Goal: Information Seeking & Learning: Understand process/instructions

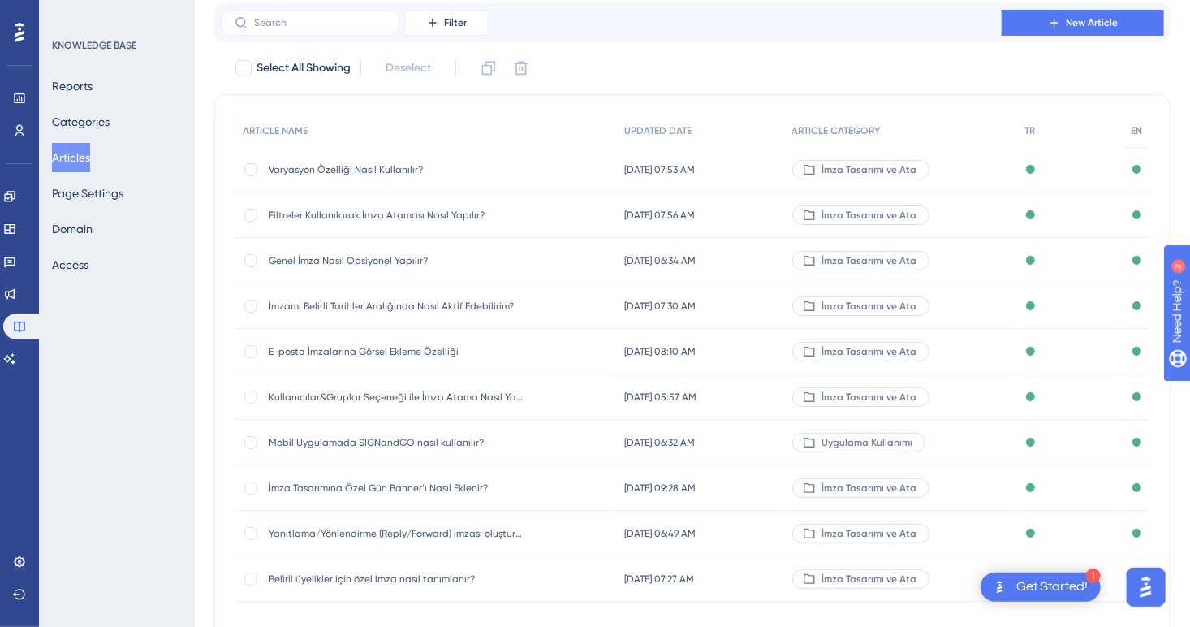
scroll to position [192, 0]
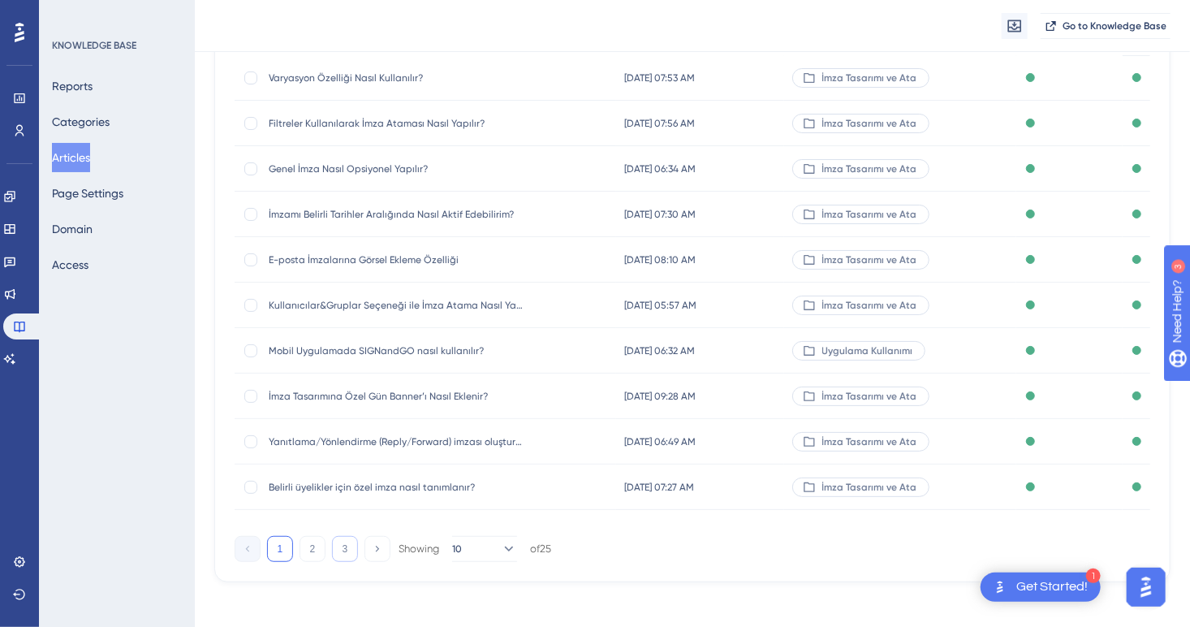
click at [339, 552] on button "3" at bounding box center [345, 549] width 26 height 26
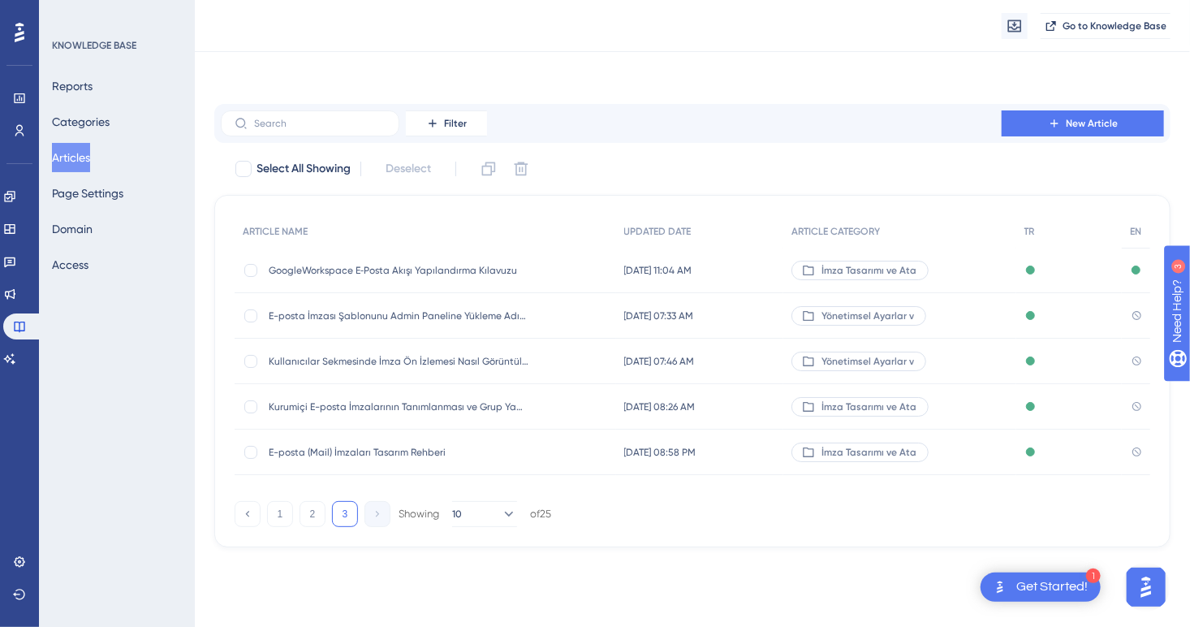
scroll to position [0, 0]
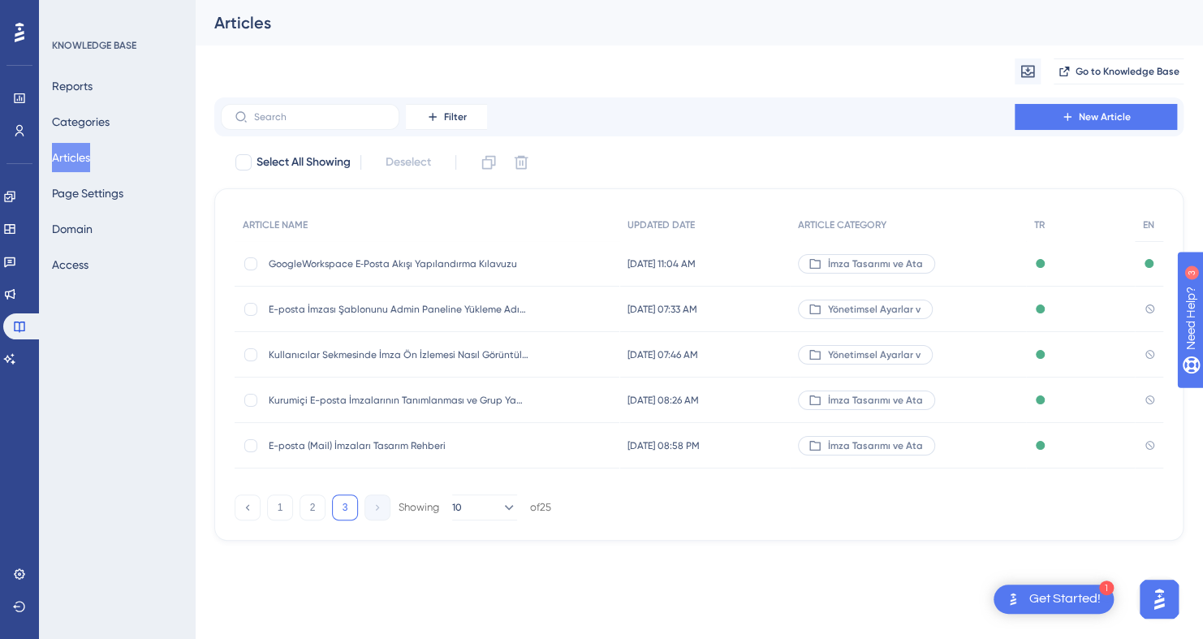
click at [352, 439] on span "E-posta (Mail) İmzaları Tasarım Rehberi" at bounding box center [399, 445] width 260 height 13
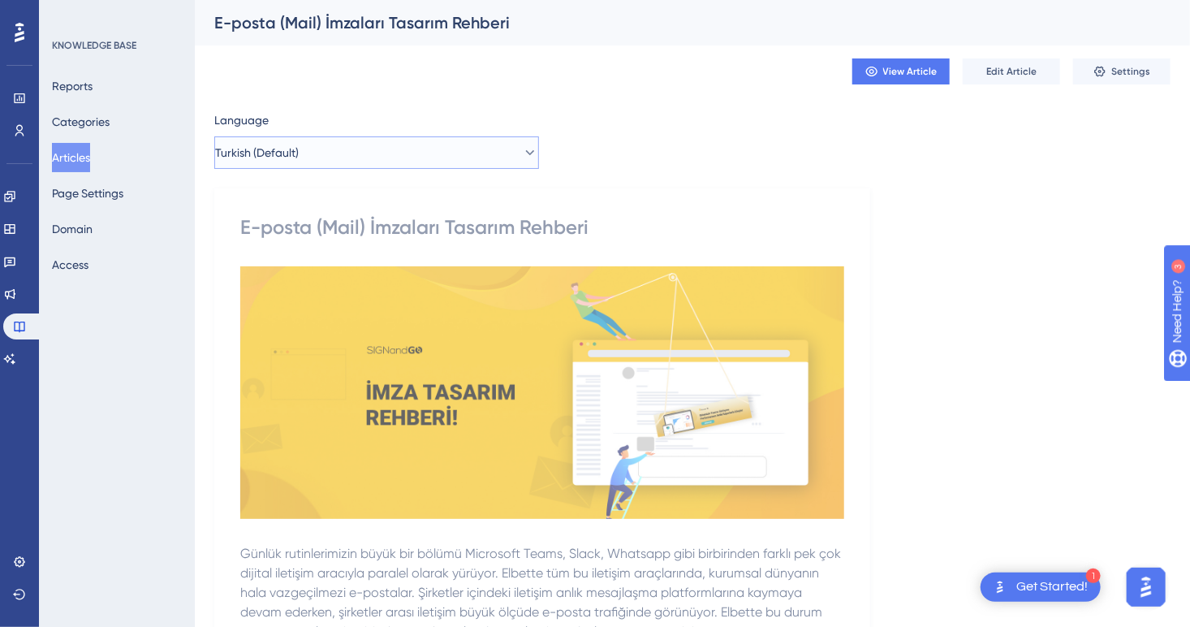
click at [287, 151] on span "Turkish (Default)" at bounding box center [257, 152] width 84 height 19
click at [991, 64] on button "Edit Article" at bounding box center [1011, 71] width 97 height 26
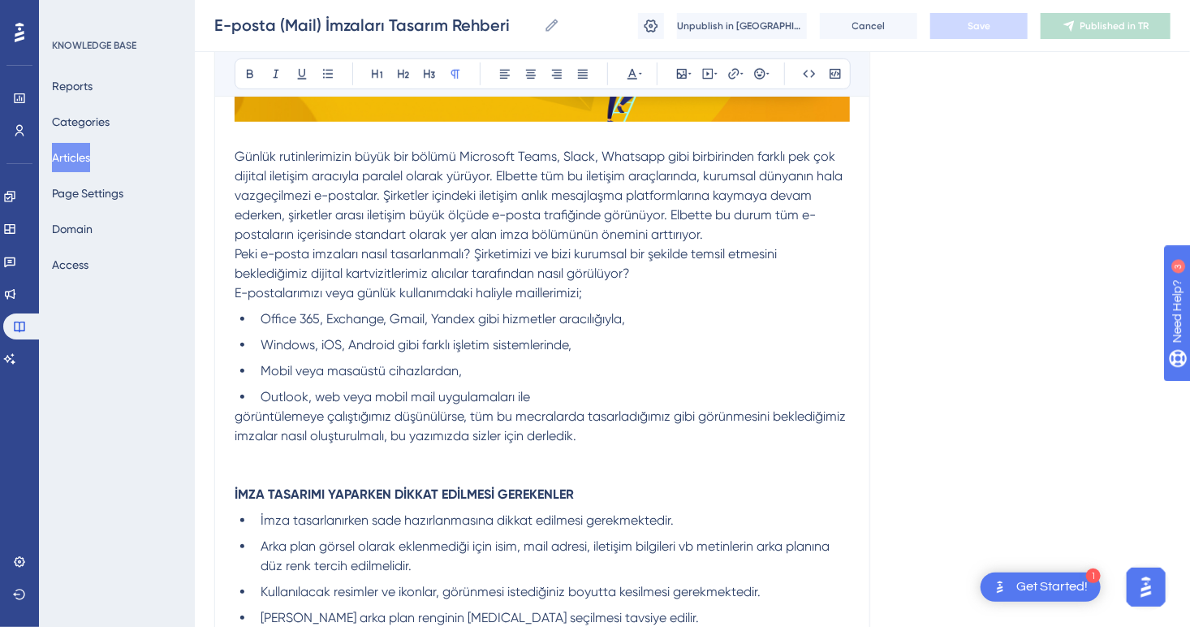
scroll to position [643, 0]
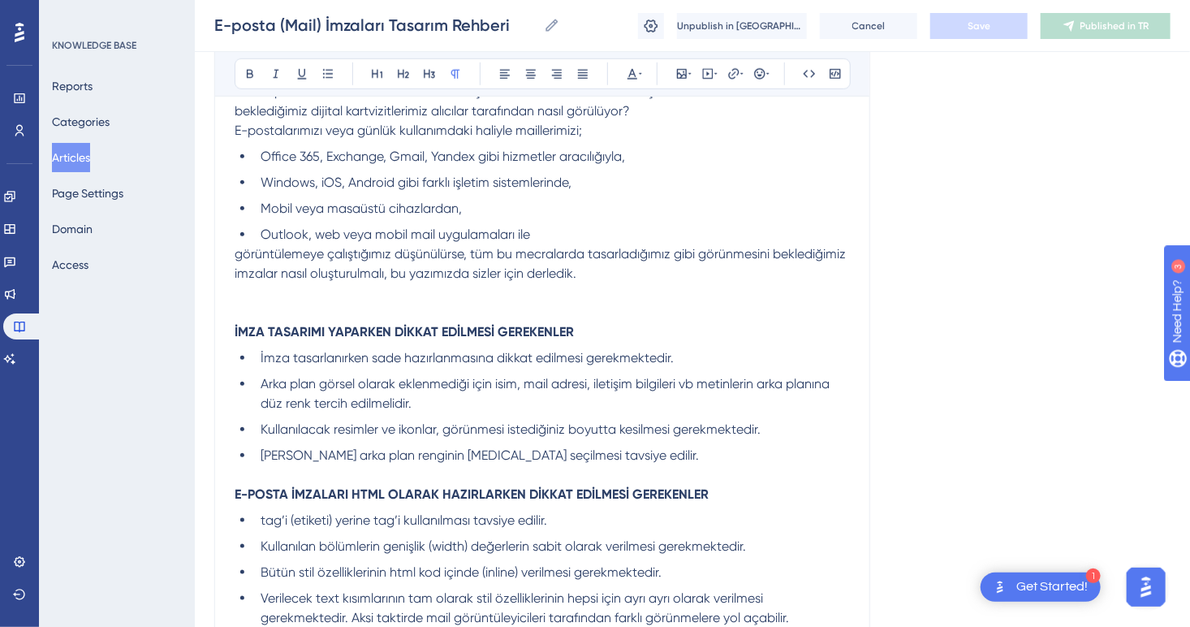
drag, startPoint x: 231, startPoint y: 330, endPoint x: 351, endPoint y: 354, distance: 122.6
click at [561, 364] on div "E-posta (Mail) İmzaları Tasarım Rehberi Bold Italic Underline Bullet Point Head…" at bounding box center [542, 584] width 656 height 2090
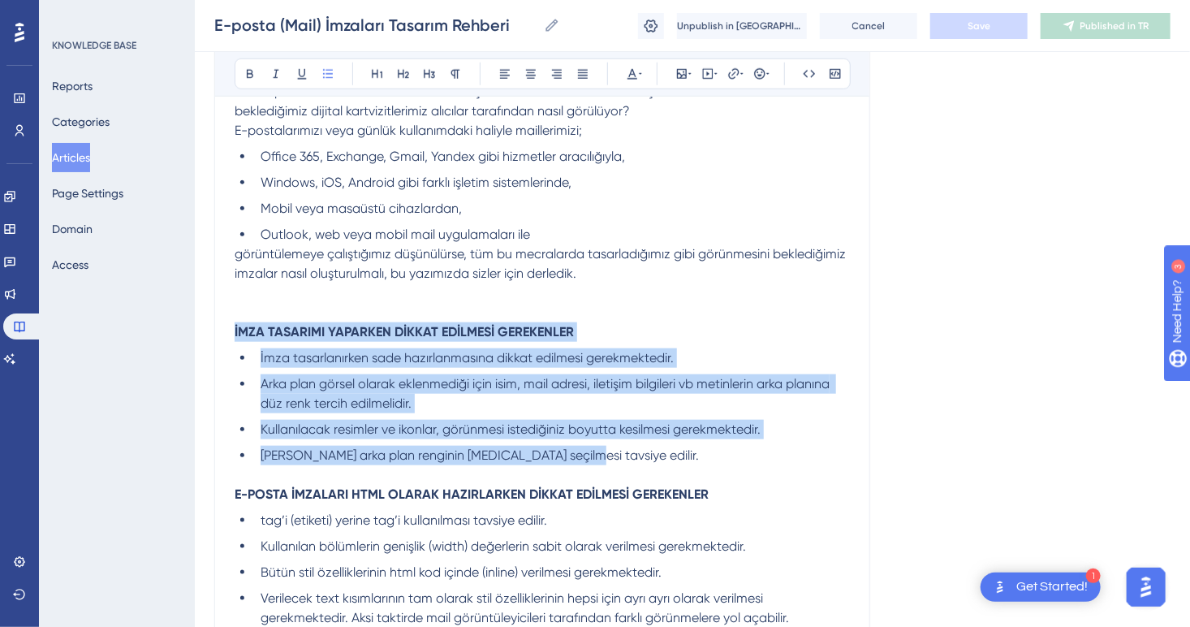
drag, startPoint x: 556, startPoint y: 456, endPoint x: 210, endPoint y: 323, distance: 370.4
click at [210, 323] on div "Performance Users Engagement Widgets Feedback Product Updates Knowledge Base AI…" at bounding box center [693, 554] width 996 height 2395
copy div "İMZA TASARIMI YAPARKEN DİKKAT EDİLMESİ GEREKENLER İmza tasarlanırken sade hazır…"
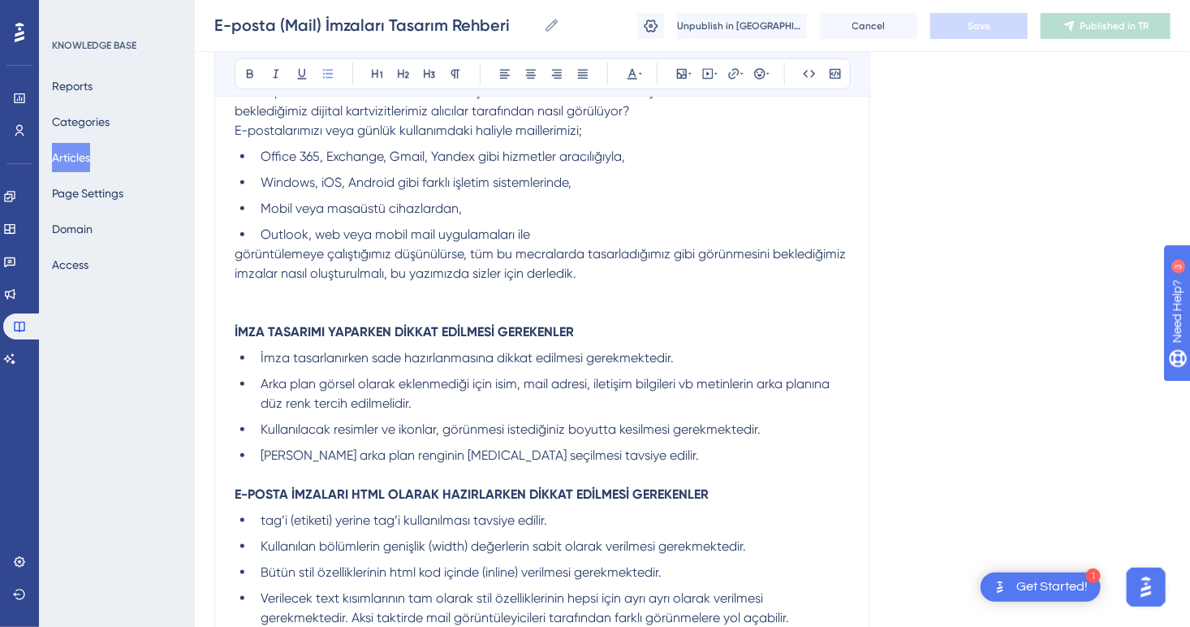
drag, startPoint x: 231, startPoint y: 491, endPoint x: 675, endPoint y: 486, distance: 443.4
click at [659, 483] on div "E-posta (Mail) İmzaları Tasarım Rehberi Bold Italic Underline Bullet Point Head…" at bounding box center [542, 584] width 656 height 2090
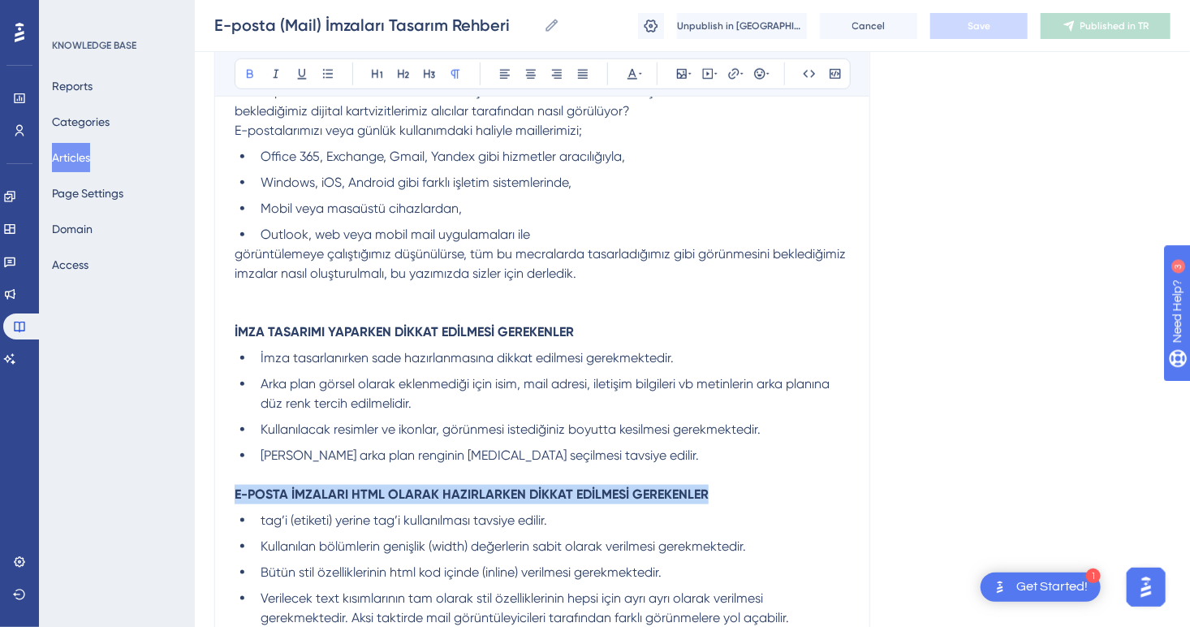
drag, startPoint x: 662, startPoint y: 491, endPoint x: 218, endPoint y: 499, distance: 443.4
click at [218, 499] on div "E-posta (Mail) İmzaları Tasarım Rehberi Bold Italic Underline Bullet Point Head…" at bounding box center [542, 584] width 656 height 2090
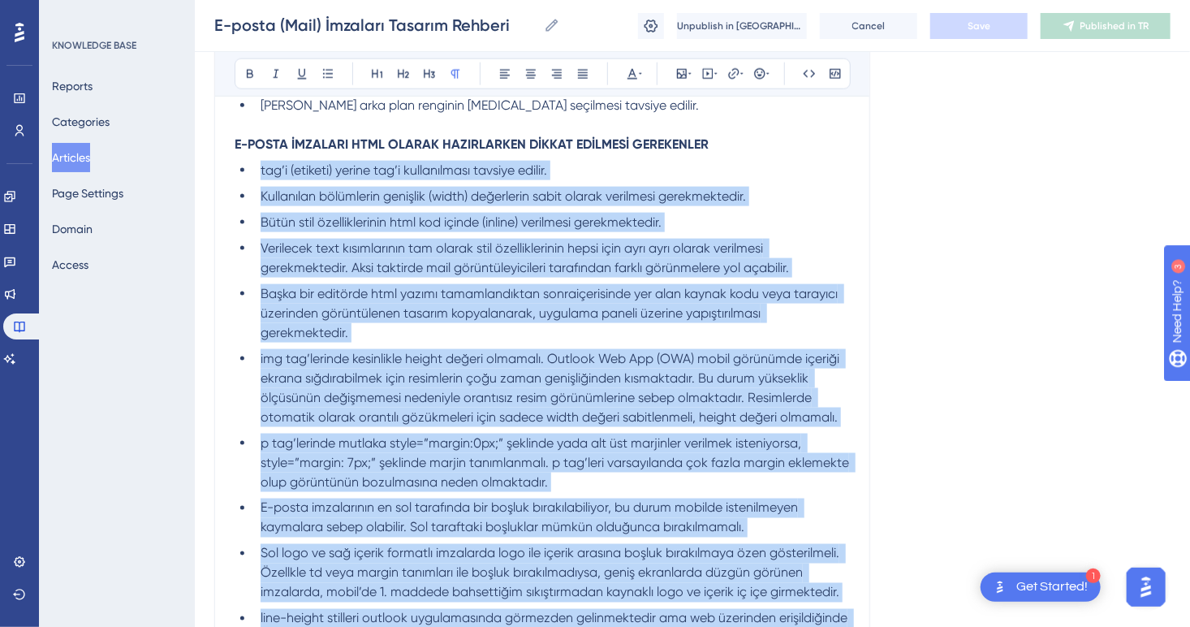
scroll to position [983, 0]
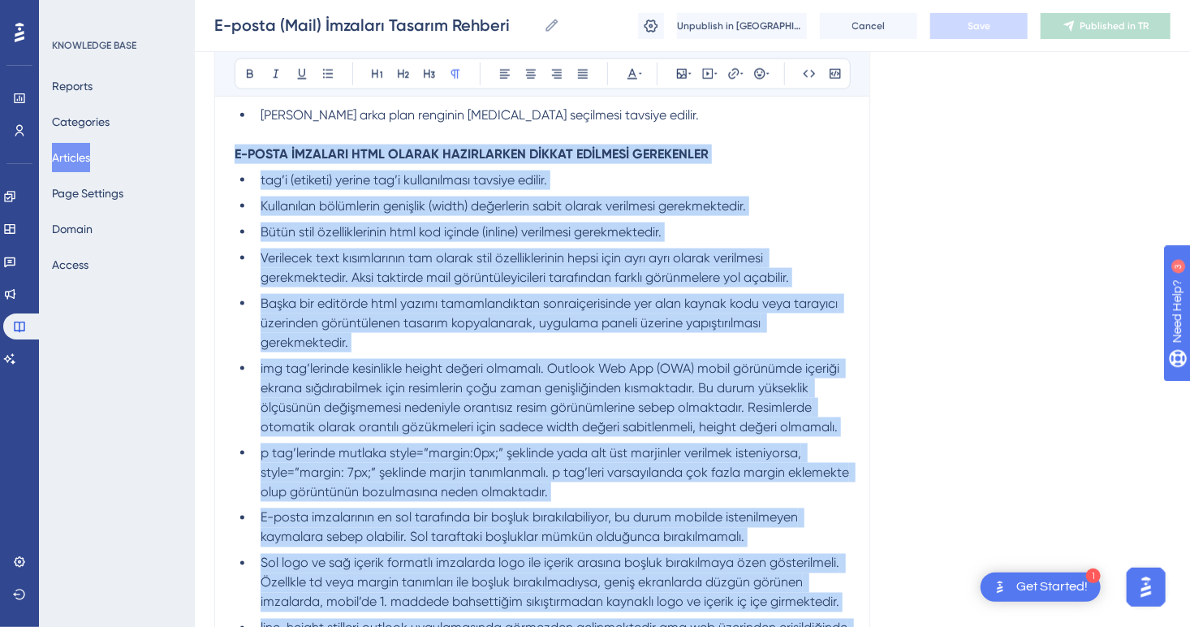
drag, startPoint x: 527, startPoint y: 441, endPoint x: 230, endPoint y: 149, distance: 416.3
click at [230, 149] on div "E-posta (Mail) İmzaları Tasarım Rehberi Bold Italic Underline Bullet Point Head…" at bounding box center [542, 244] width 656 height 2090
copy div "L-IPSUM DOLORSIT AMET CONSEC ADIPISCINGE SEDDOE TEMPORIN UTLABOREET dol’m (aliq…"
click at [414, 361] on span "img tag’lerinde kesinlikle height değeri olmamalı. Outlook Web App (OWA) mobil …" at bounding box center [552, 398] width 582 height 74
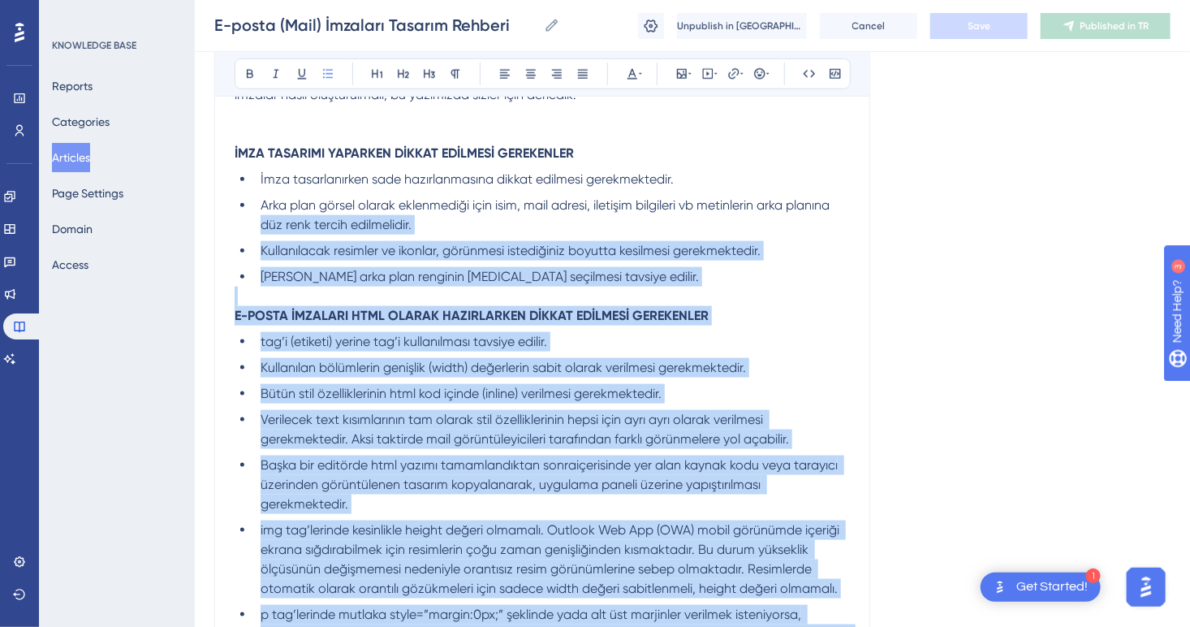
scroll to position [821, 0]
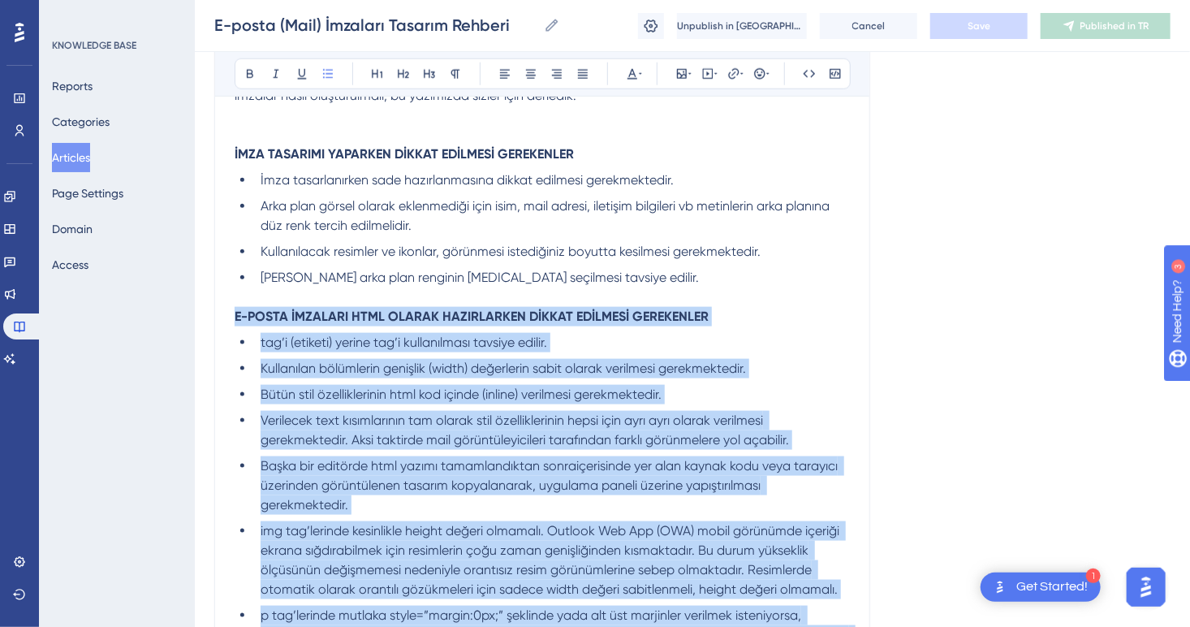
drag, startPoint x: 391, startPoint y: 407, endPoint x: 225, endPoint y: 317, distance: 188.6
click at [225, 317] on div "E-posta (Mail) İmzaları Tasarım Rehberi Bold Italic Underline Bullet Point Head…" at bounding box center [542, 406] width 656 height 2090
copy div "L-IPSUM DOLORSIT AMET CONSEC ADIPISCINGE SEDDOE TEMPORIN UTLABOREET dol’m (aliq…"
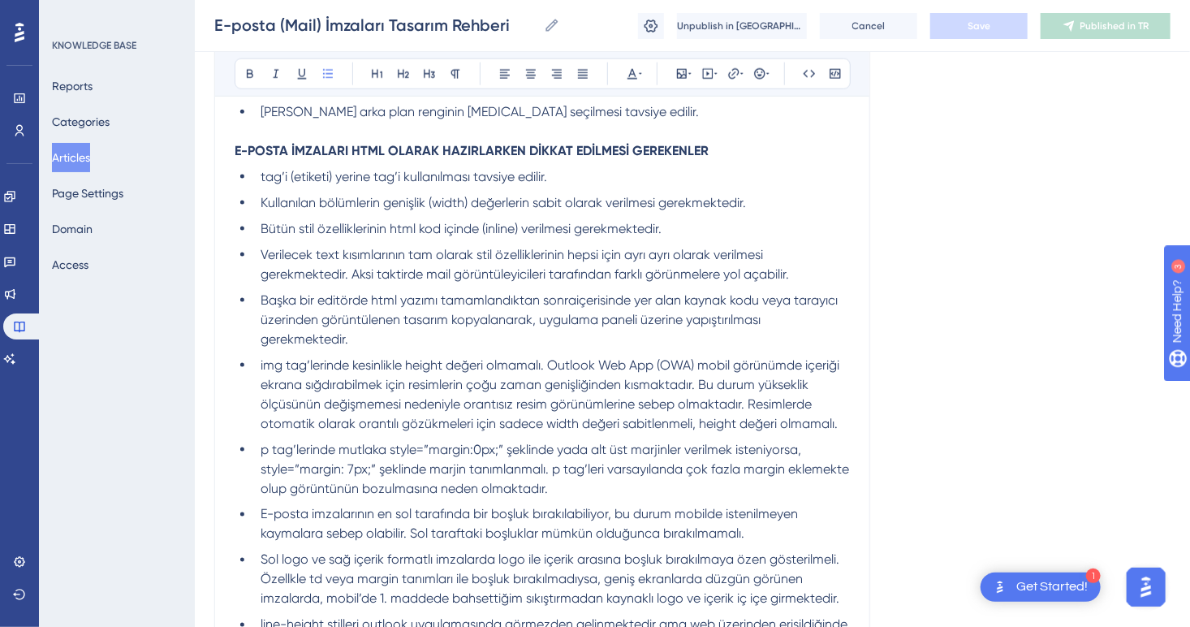
scroll to position [983, 0]
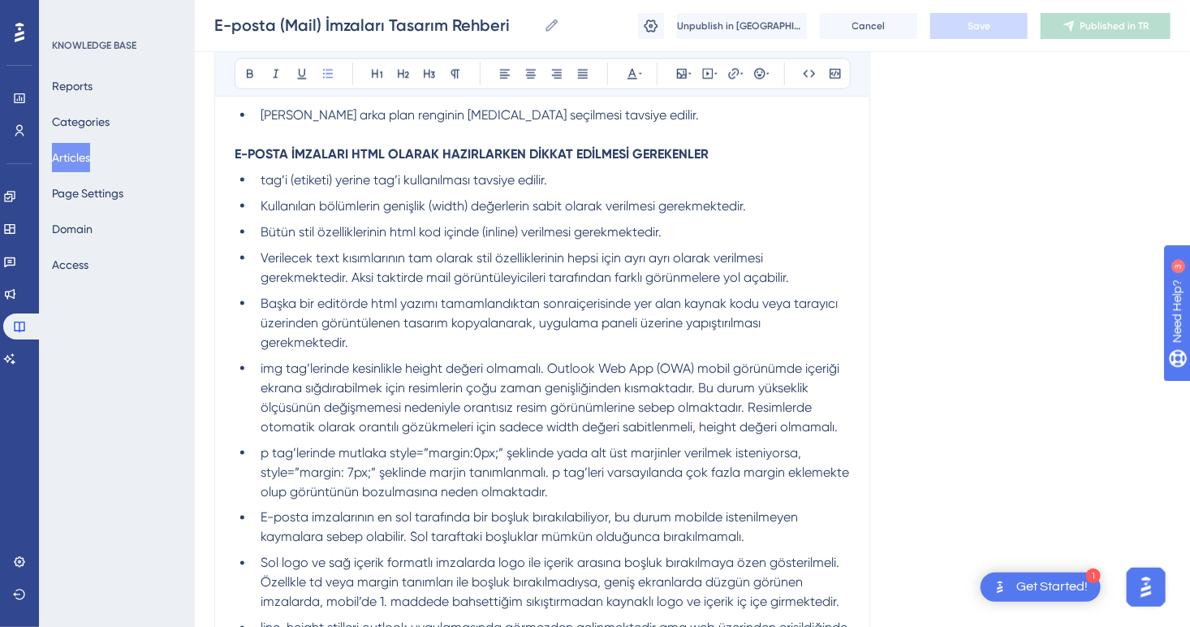
drag, startPoint x: 230, startPoint y: 149, endPoint x: 438, endPoint y: 189, distance: 211.6
click at [438, 189] on div "E-posta (Mail) İmzaları Tasarım Rehberi Bold Italic Underline Bullet Point Head…" at bounding box center [542, 244] width 656 height 2090
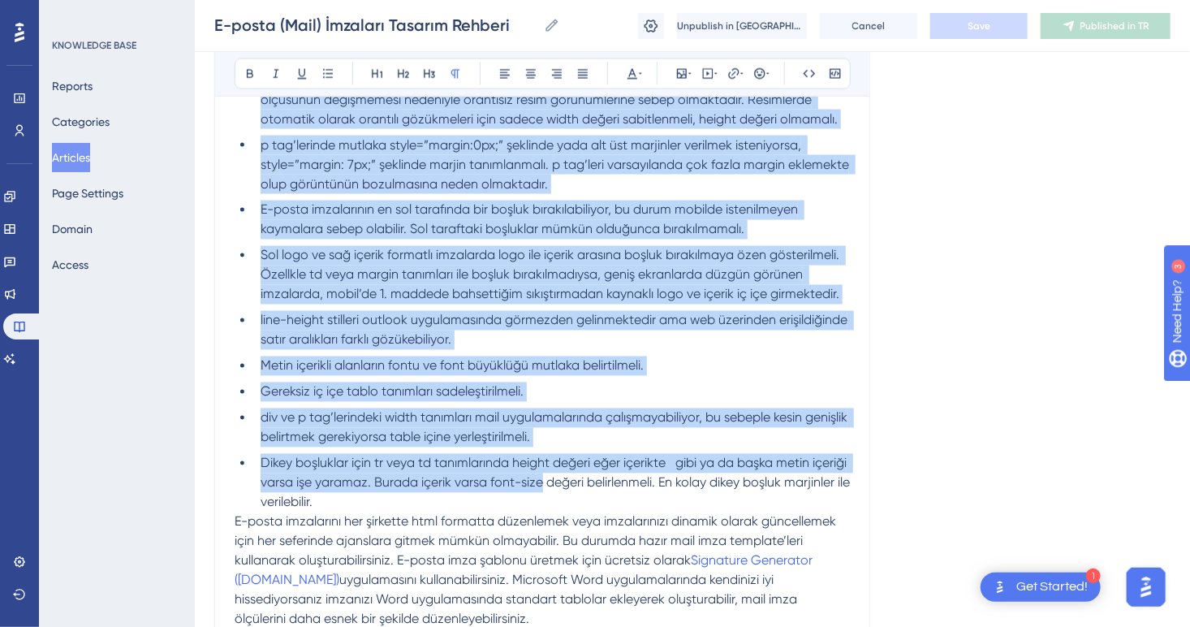
scroll to position [1308, 0]
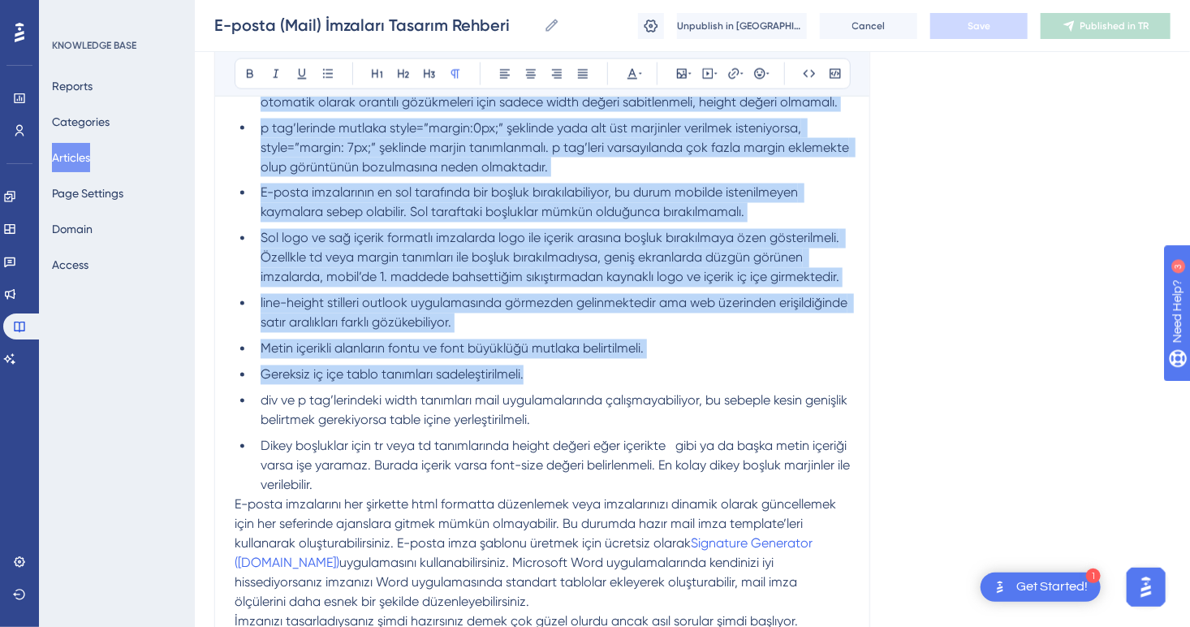
drag, startPoint x: 235, startPoint y: 152, endPoint x: 605, endPoint y: 374, distance: 430.9
copy div "L-IPSUM DOLORSIT AMET CONSEC ADIPISCINGE SEDDOE TEMPORIN UTLABOREET dol’m (aliq…"
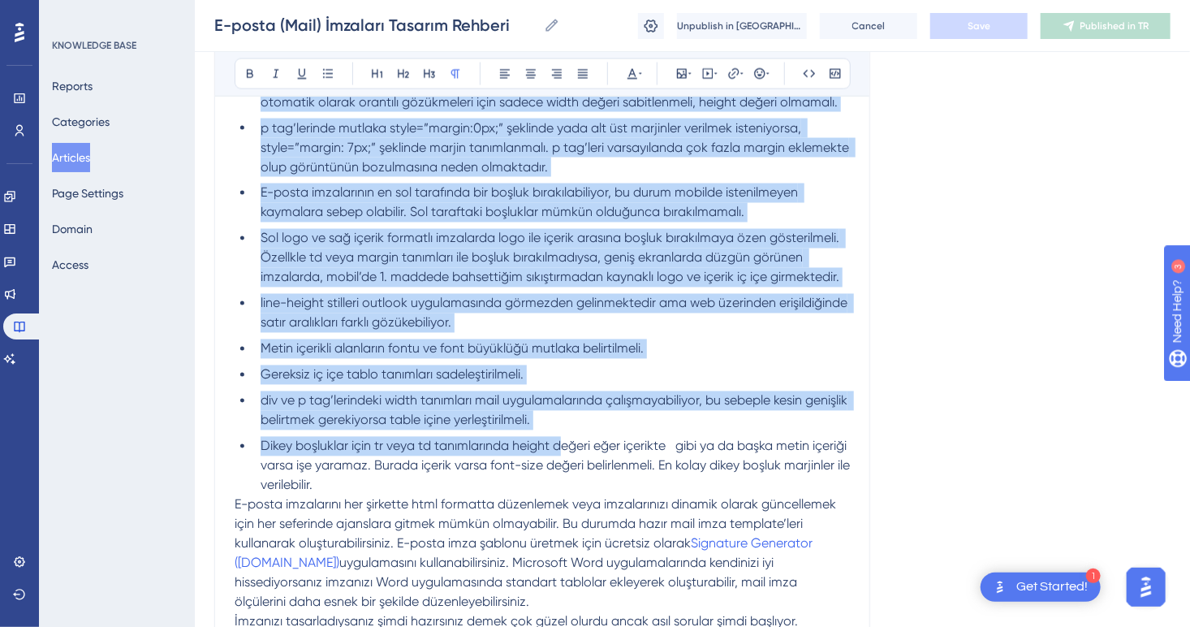
scroll to position [1795, 0]
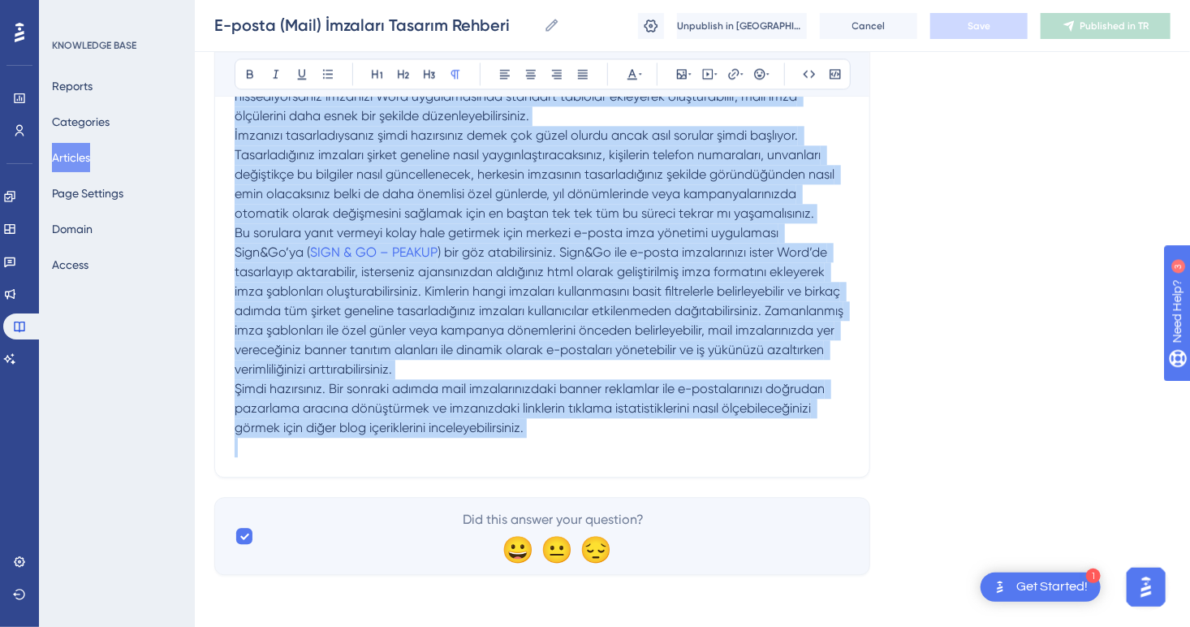
drag, startPoint x: 235, startPoint y: 232, endPoint x: 563, endPoint y: 445, distance: 391.0
copy div "L-IPSUM DOLORSIT AMET CONSEC ADIPISCINGE SEDDOE TEMPORIN UTLABOREET dol’m (aliq…"
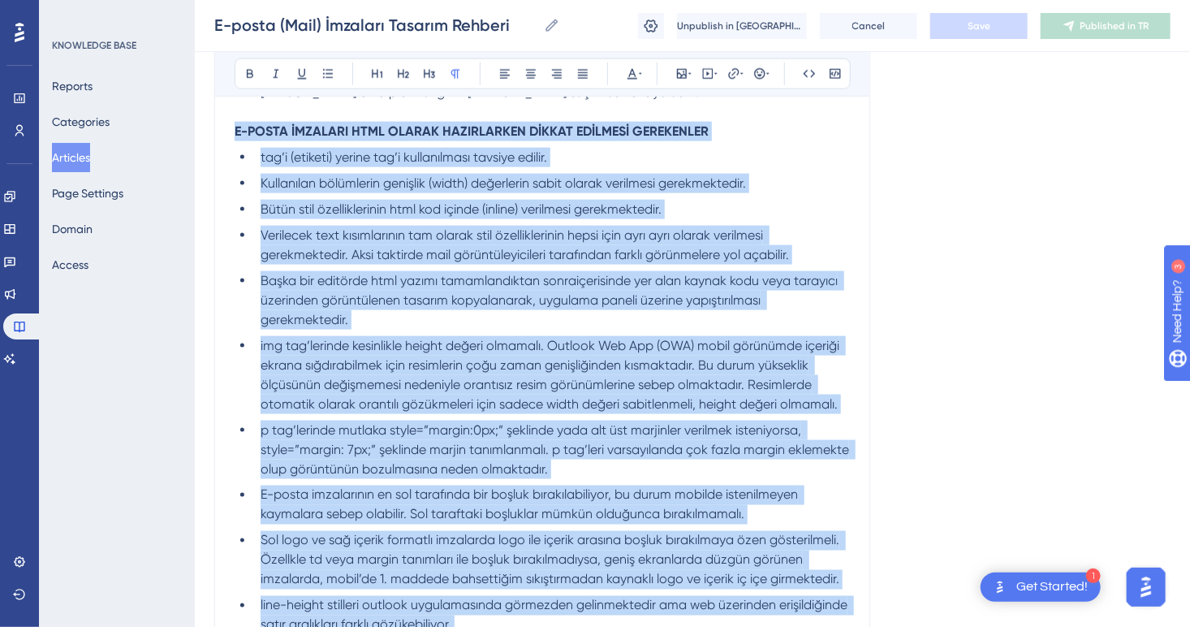
scroll to position [821, 0]
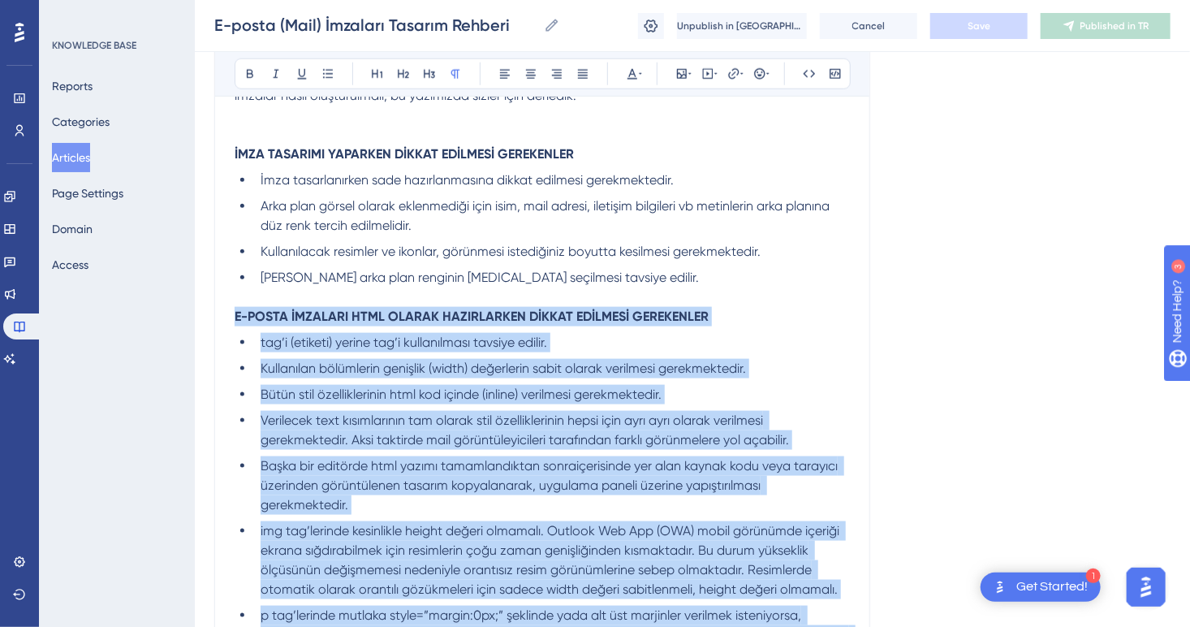
click at [662, 348] on li "tag’i (etiketi) yerine tag’i kullanılması tavsiye edilir." at bounding box center [552, 342] width 596 height 19
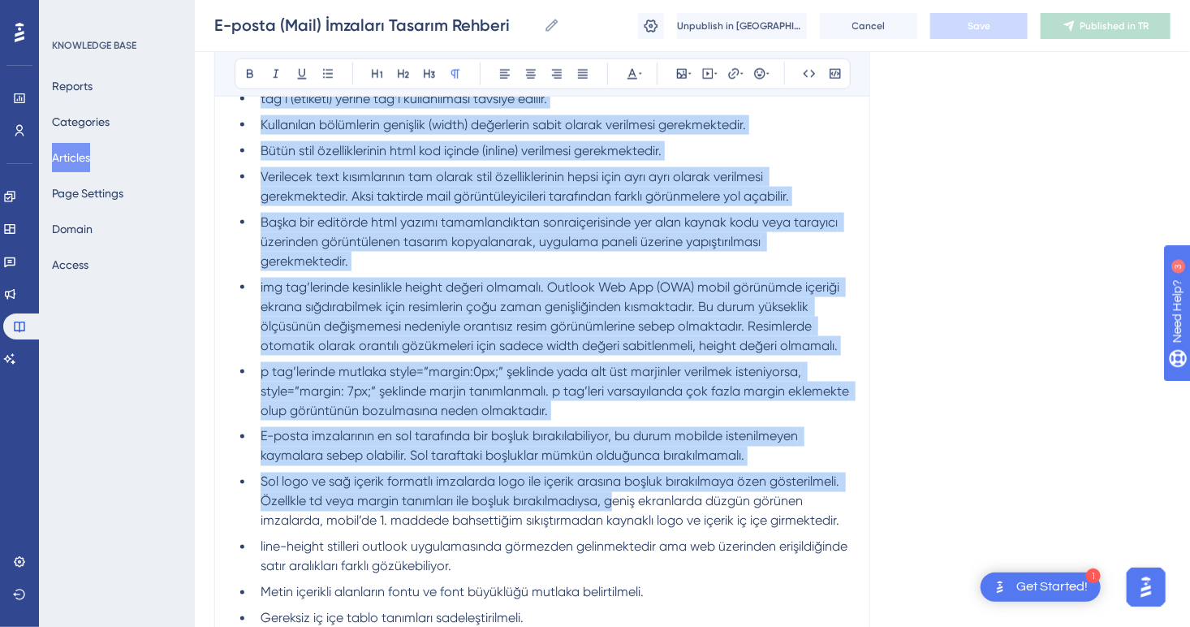
scroll to position [1308, 0]
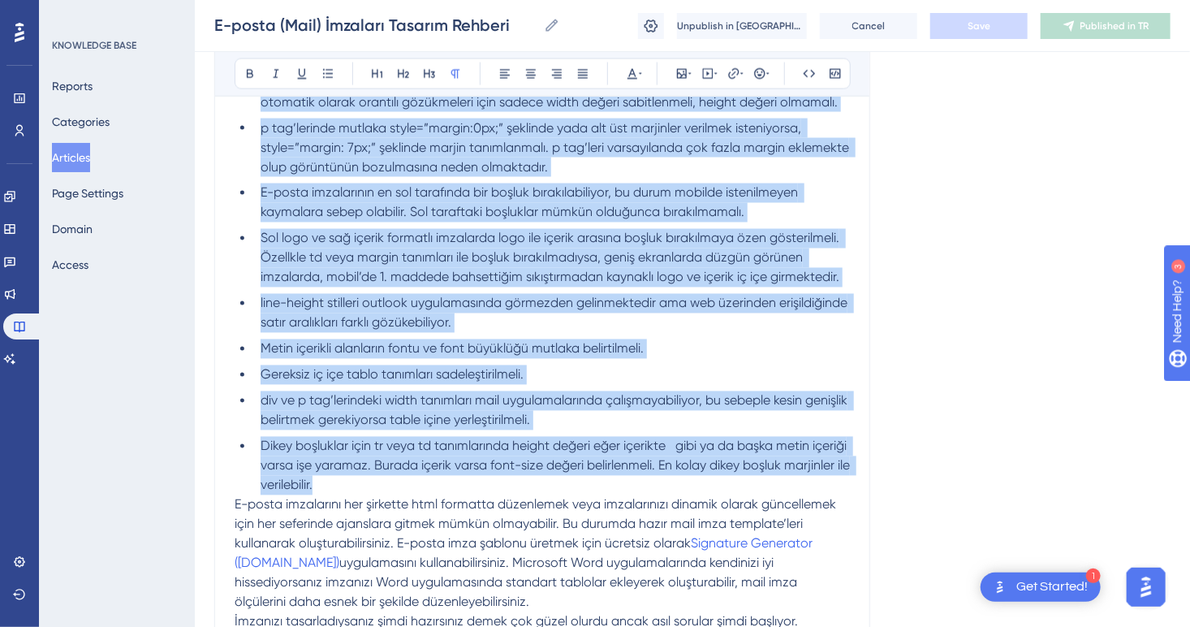
drag, startPoint x: 235, startPoint y: 313, endPoint x: 613, endPoint y: 486, distance: 415.3
copy div "L-IPSUM DOLORSIT AMET CONSEC ADIPISCINGE SEDDOE TEMPORIN UTLABOREET dol’m (aliq…"
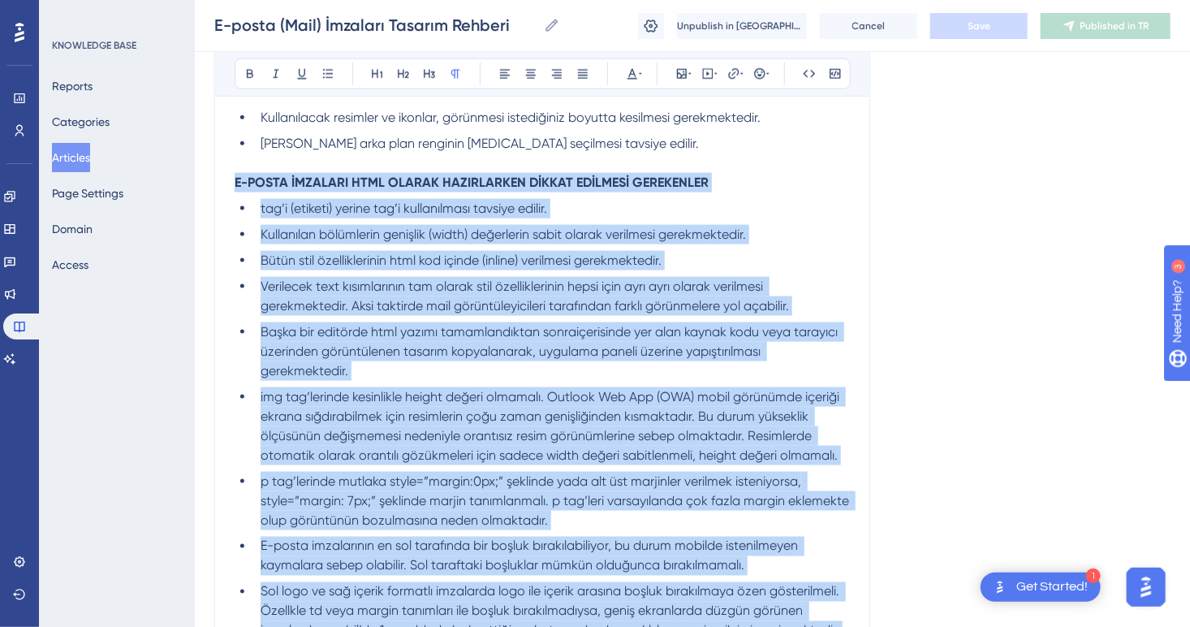
scroll to position [983, 0]
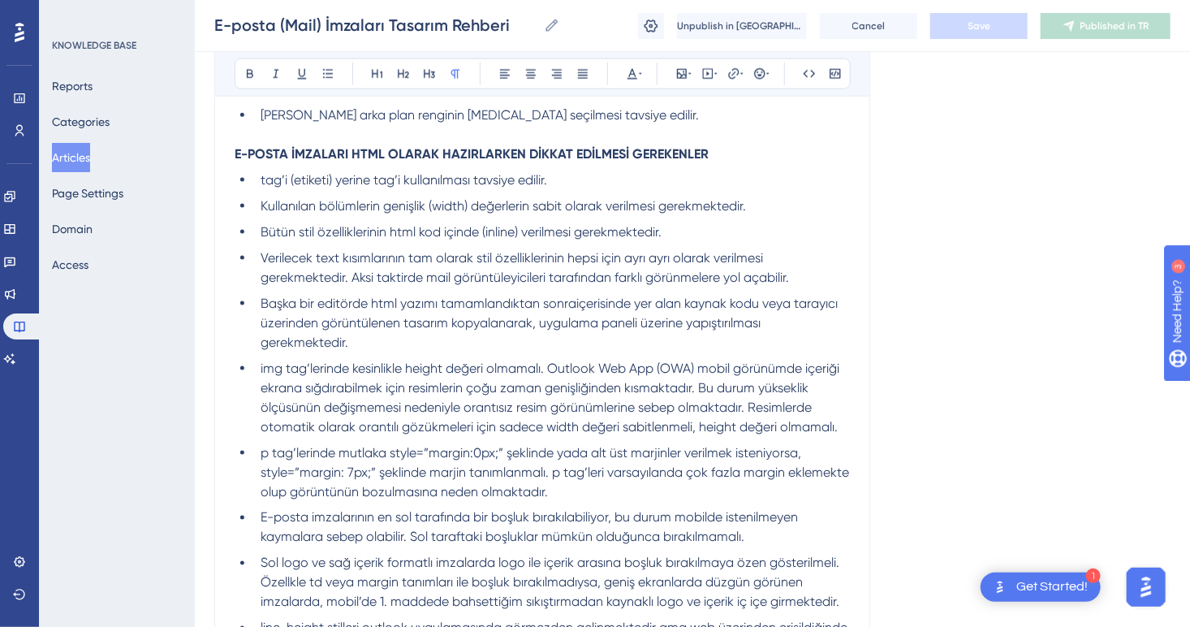
click at [945, 377] on div "Language Turkish (Default) E-posta (Mail) İmzaları Tasarım Rehberi Bold Italic …" at bounding box center [692, 253] width 957 height 2265
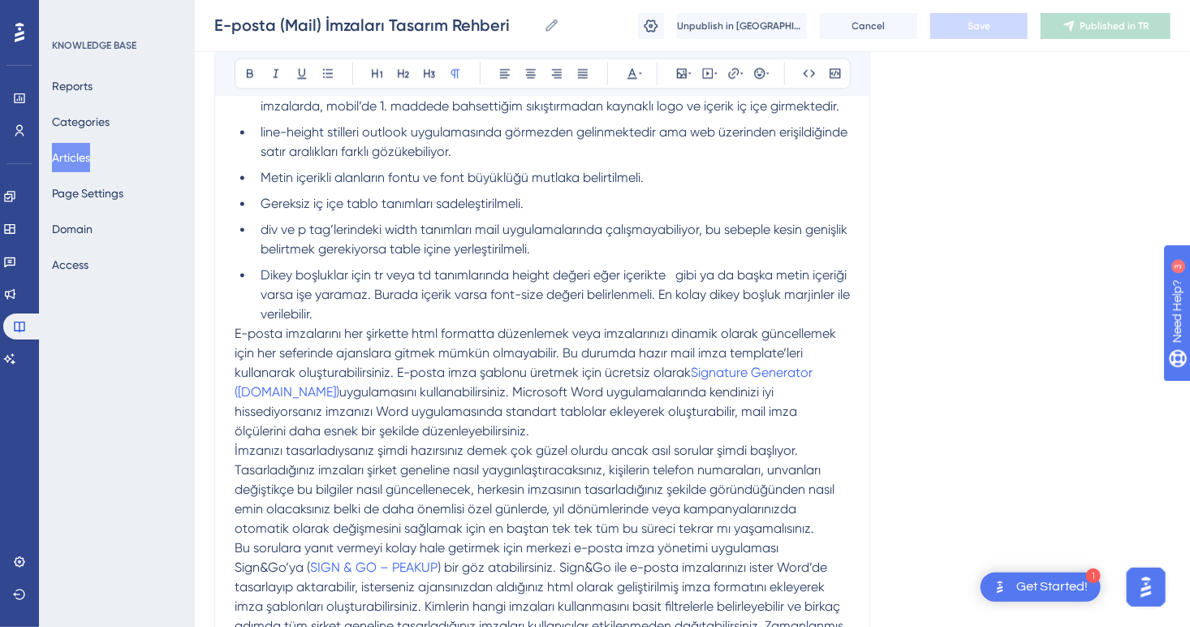
scroll to position [1471, 0]
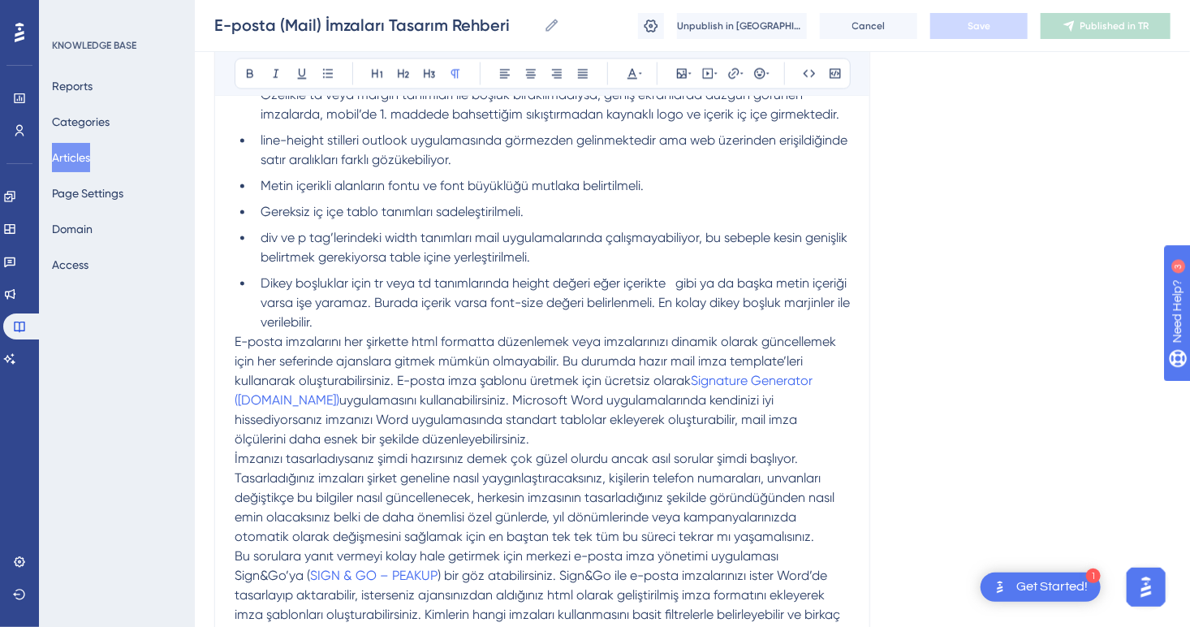
drag, startPoint x: 232, startPoint y: 342, endPoint x: 410, endPoint y: 402, distance: 187.7
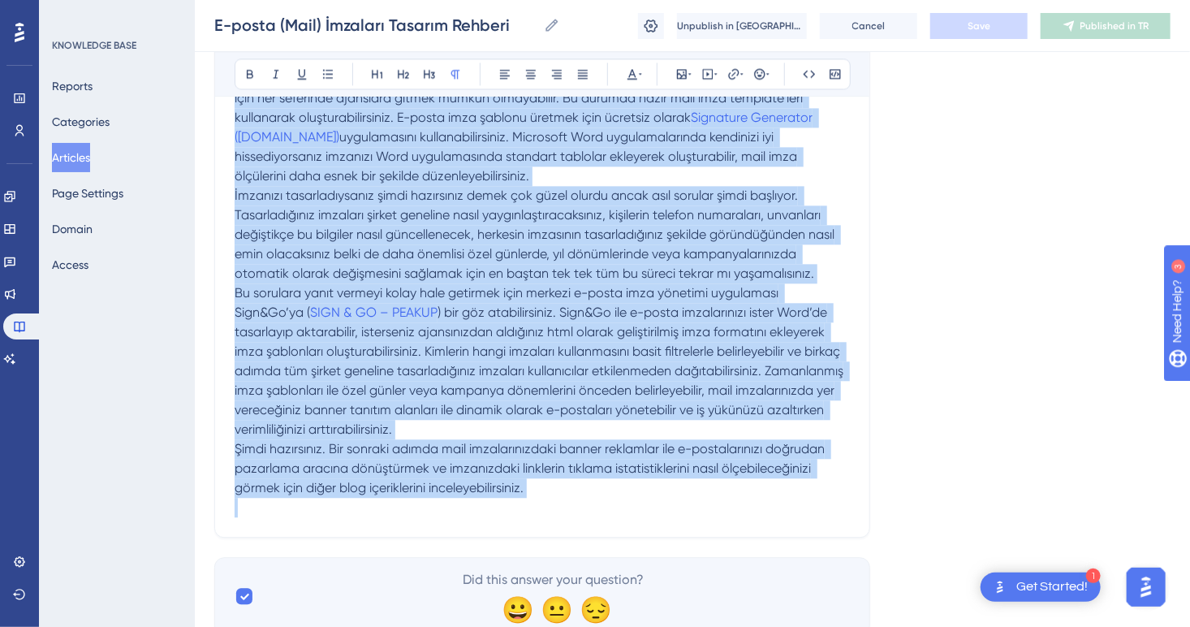
scroll to position [1795, 0]
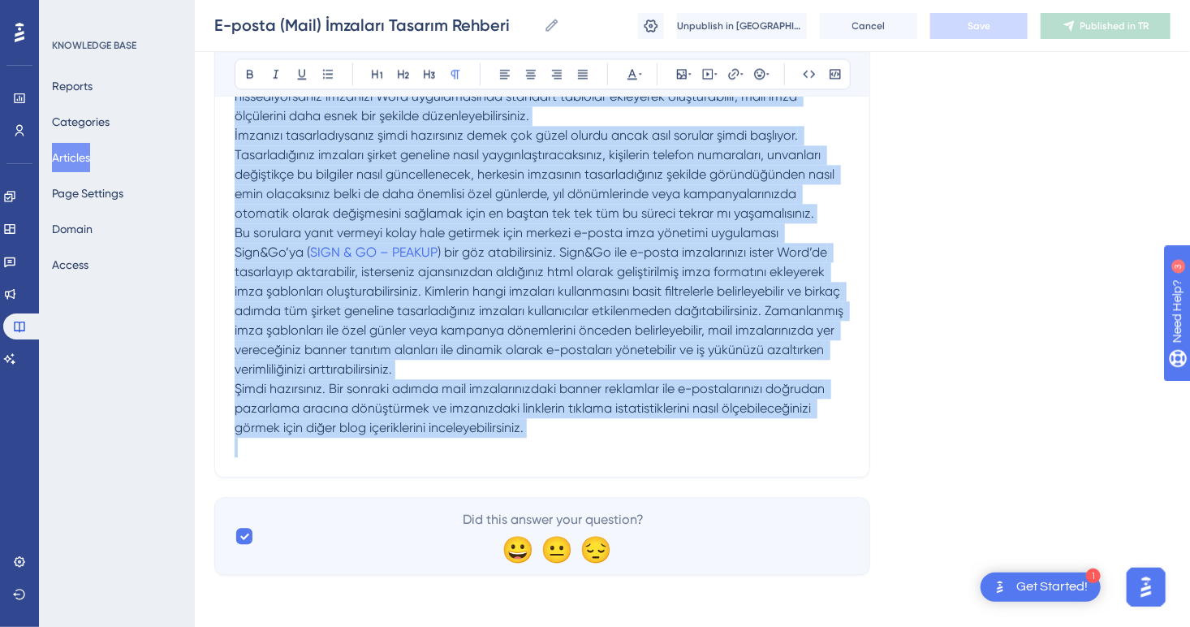
drag, startPoint x: 236, startPoint y: 339, endPoint x: 559, endPoint y: 449, distance: 340.8
copy div "L-ipsum dolorsitam con adipisci elit seddoeiu temporinci utla etdoloremagn aliq…"
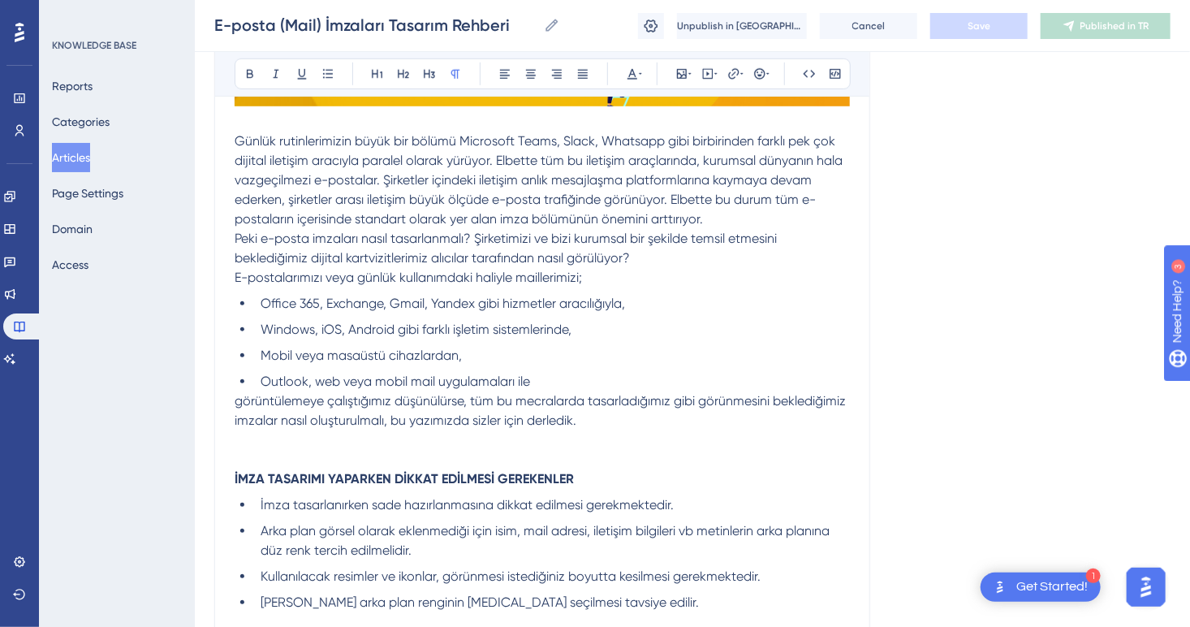
scroll to position [90, 0]
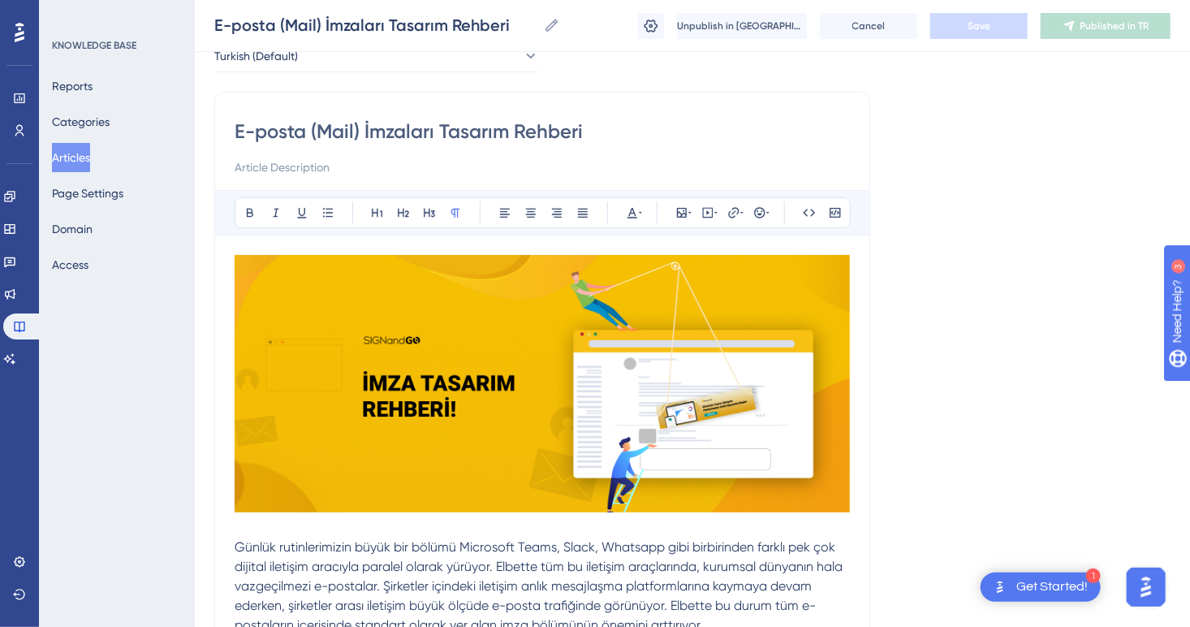
click at [465, 360] on img at bounding box center [542, 383] width 615 height 257
drag, startPoint x: 465, startPoint y: 360, endPoint x: 615, endPoint y: 418, distance: 161.2
click at [615, 418] on img at bounding box center [542, 383] width 615 height 257
click at [599, 403] on img at bounding box center [542, 383] width 615 height 257
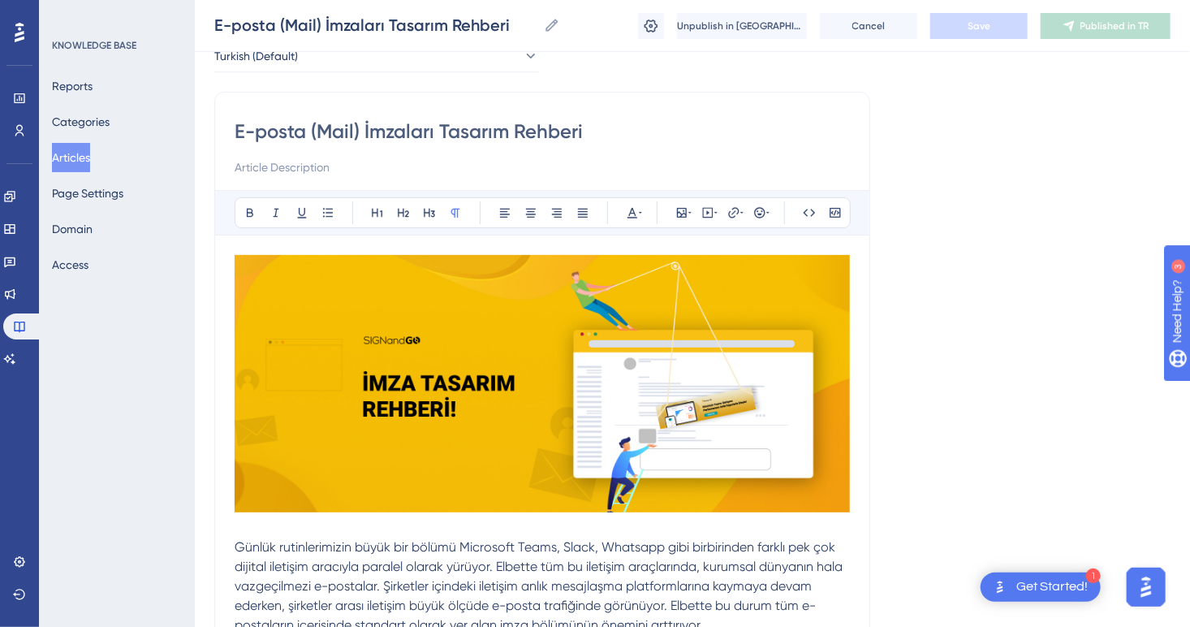
click at [599, 403] on img at bounding box center [542, 383] width 615 height 257
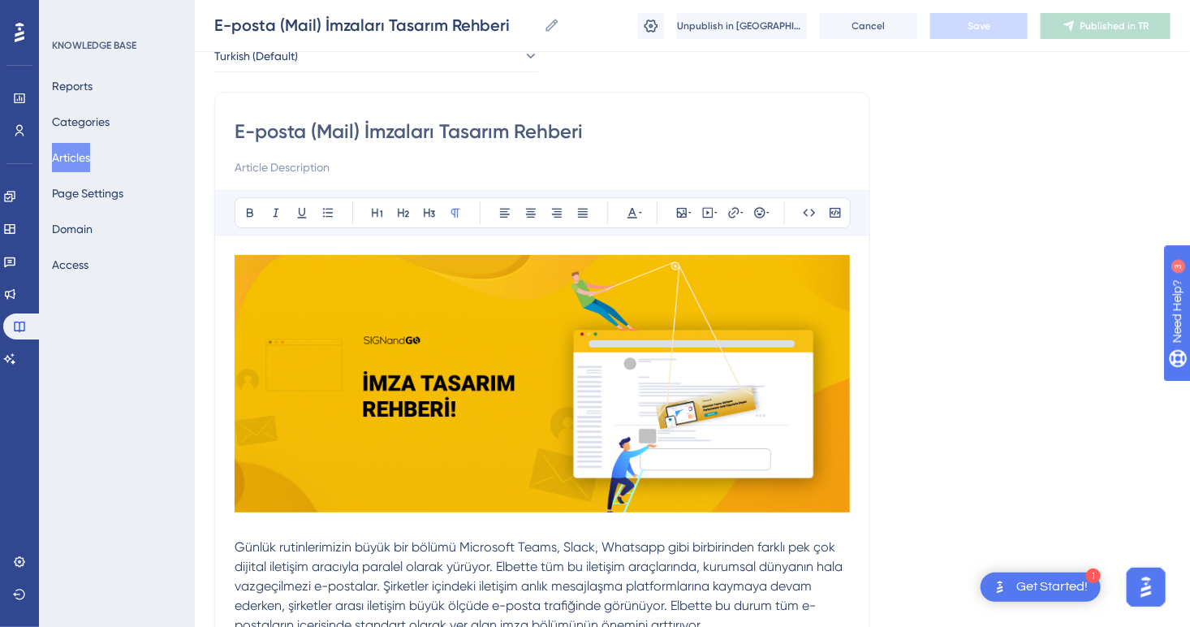
click at [599, 403] on img at bounding box center [542, 383] width 615 height 257
drag, startPoint x: 478, startPoint y: 402, endPoint x: 462, endPoint y: 489, distance: 88.4
click at [462, 489] on img at bounding box center [542, 383] width 615 height 257
